Goal: Navigation & Orientation: Find specific page/section

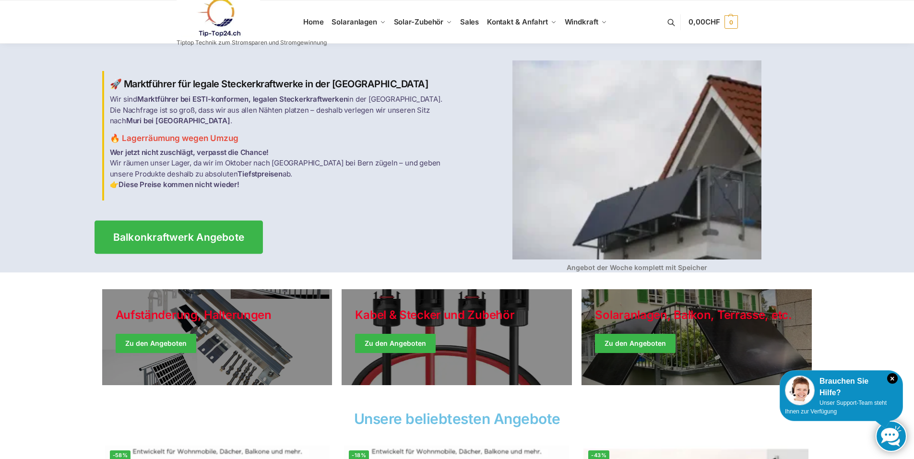
click at [177, 232] on span "Balkonkraftwerk Angebote" at bounding box center [178, 237] width 131 height 10
click at [313, 22] on link at bounding box center [252, 17] width 150 height 39
drag, startPoint x: 886, startPoint y: 0, endPoint x: 828, endPoint y: 205, distance: 212.4
click at [828, 205] on div at bounding box center [457, 158] width 914 height 229
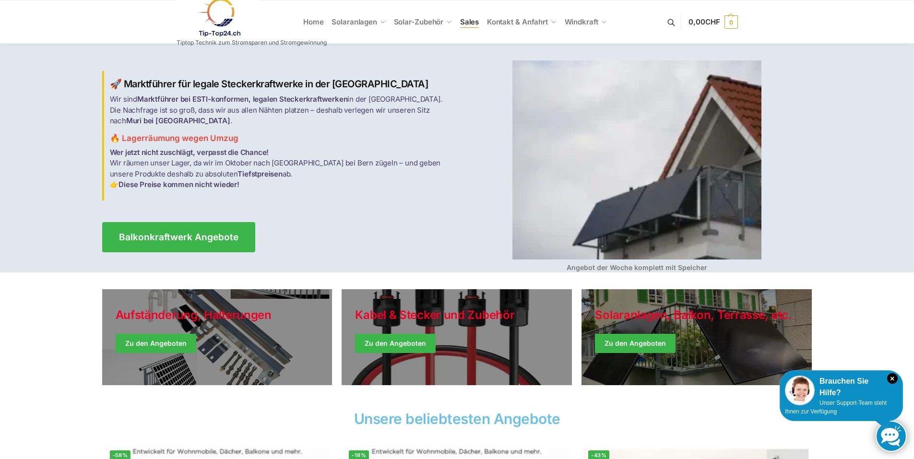
click at [468, 21] on span "Sales" at bounding box center [469, 21] width 19 height 9
